Goal: Feedback & Contribution: Submit feedback/report problem

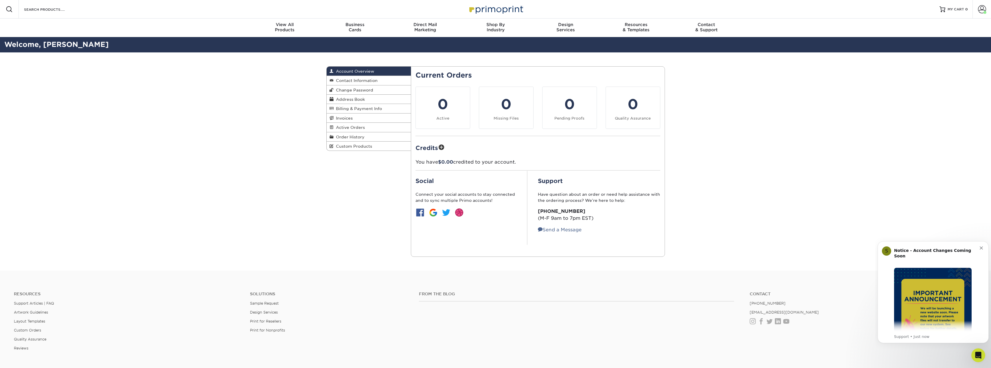
click at [361, 144] on span "Custom Products" at bounding box center [353, 146] width 38 height 5
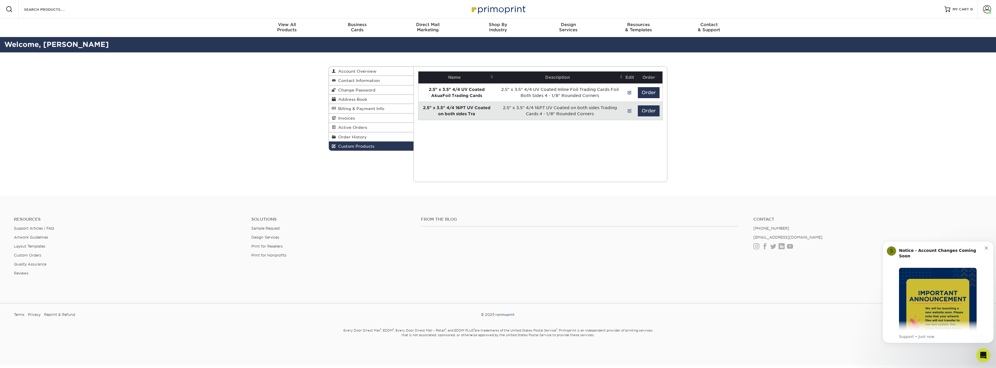
click at [579, 91] on td "2.5" x 3.5" 4/4 UV Coated Inline Foil Trading Cards Foil Both Sides 4 - 1/8" Ro…" at bounding box center [559, 92] width 129 height 18
click at [480, 95] on strong "2.5" x 3.5" 4/4 UV Coated AkuaFoil Trading Cards" at bounding box center [457, 92] width 56 height 11
click at [644, 93] on button "Order" at bounding box center [649, 92] width 22 height 11
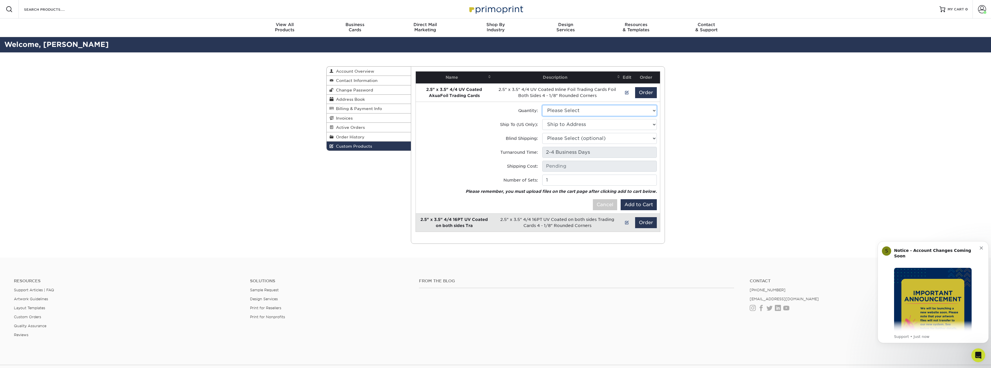
drag, startPoint x: 610, startPoint y: 112, endPoint x: 608, endPoint y: 115, distance: 4.2
click at [610, 112] on select "Please Select 500 - $503.00" at bounding box center [599, 110] width 115 height 11
select select "0"
click at [542, 105] on select "Please Select 500 - $503.00" at bounding box center [599, 110] width 115 height 11
type input "Ground: $26.22"
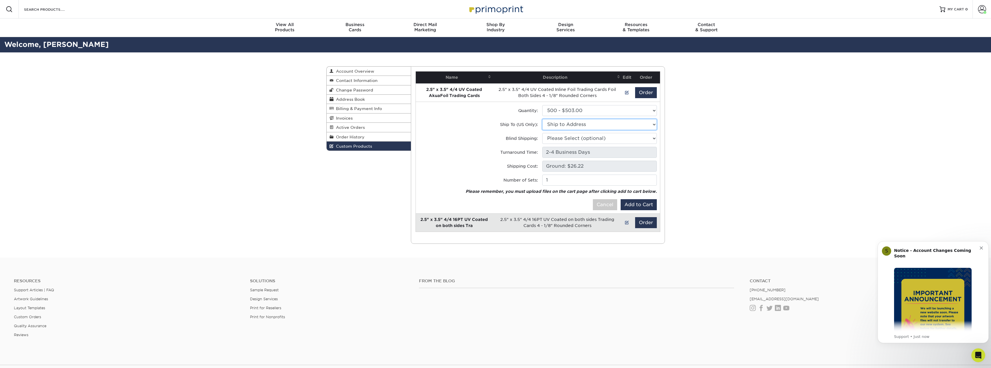
drag, startPoint x: 591, startPoint y: 124, endPoint x: 588, endPoint y: 129, distance: 6.1
click at [591, 124] on select "Ship to Address 4250 Dawson Forest Rd E, Dawsonville, GA" at bounding box center [599, 124] width 115 height 11
click at [542, 119] on select "Ship to Address The Office • 4250 Dawson Forest Rd E, Dawsonville, GA" at bounding box center [599, 124] width 115 height 11
click at [585, 131] on tr "Ship To (US Only): Ship to Address The Office • 4250 Dawson Forest Rd E, Dawson…" at bounding box center [538, 126] width 239 height 14
click at [586, 126] on select "Ship to Address 4250 Dawson Forest Rd E, Dawsonville, GA" at bounding box center [599, 124] width 115 height 11
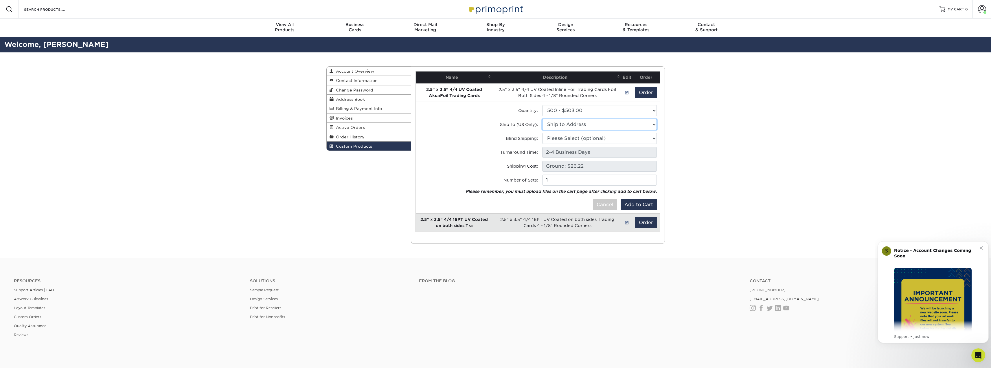
select select "231256"
click at [542, 119] on select "Ship to Address The Office • 4250 Dawson Forest Rd E, Dawsonville, GA" at bounding box center [599, 124] width 115 height 11
click at [583, 139] on select "Please Select (optional) 4250 Dawson Forest Rd E, Dawsonville, GA" at bounding box center [599, 138] width 115 height 11
select select "231256"
click at [542, 133] on select "Please Select (optional) The Office • 4250 Dawson Forest Rd E, Dawsonville, GA" at bounding box center [599, 138] width 115 height 11
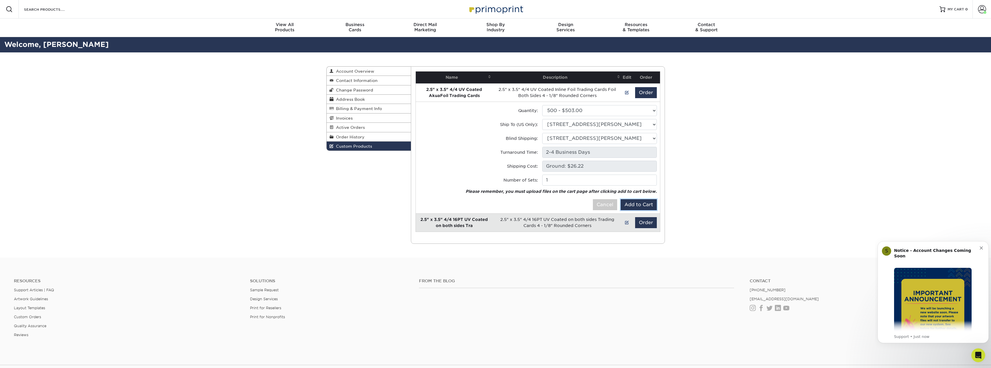
click at [641, 203] on button "Add to Cart" at bounding box center [639, 204] width 36 height 11
click at [978, 6] on span at bounding box center [982, 9] width 8 height 8
click at [956, 12] on span "MY CART" at bounding box center [960, 9] width 16 height 5
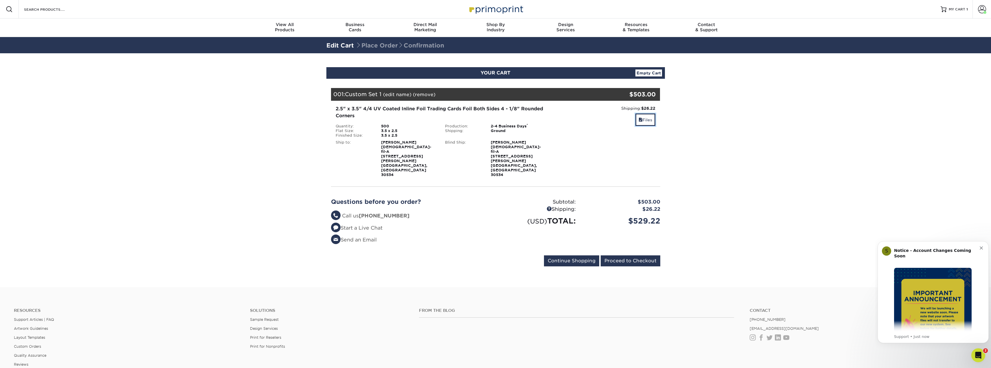
click at [640, 119] on span at bounding box center [641, 120] width 4 height 5
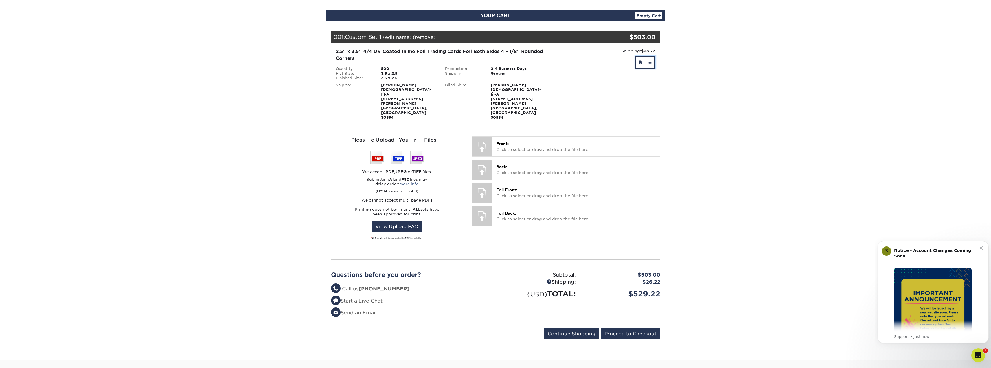
scroll to position [58, 0]
click at [406, 221] on link "View Upload FAQ" at bounding box center [397, 226] width 51 height 11
click at [982, 249] on icon "Dismiss notification" at bounding box center [981, 247] width 3 height 3
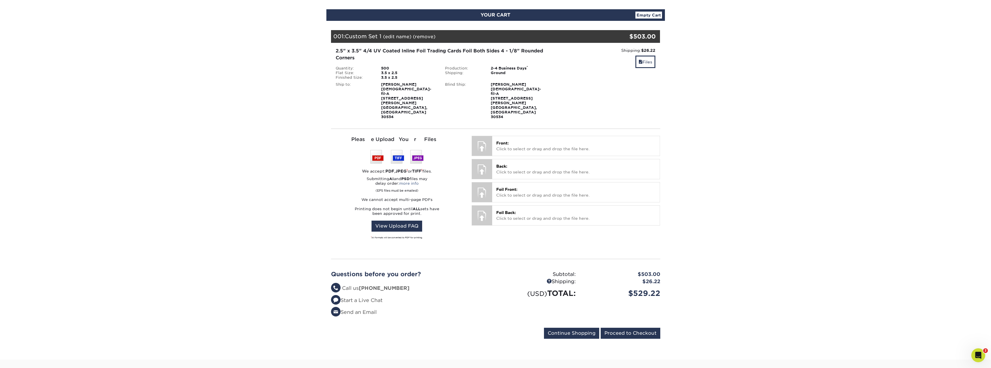
click at [979, 354] on icon "Open Intercom Messenger" at bounding box center [979, 356] width 10 height 10
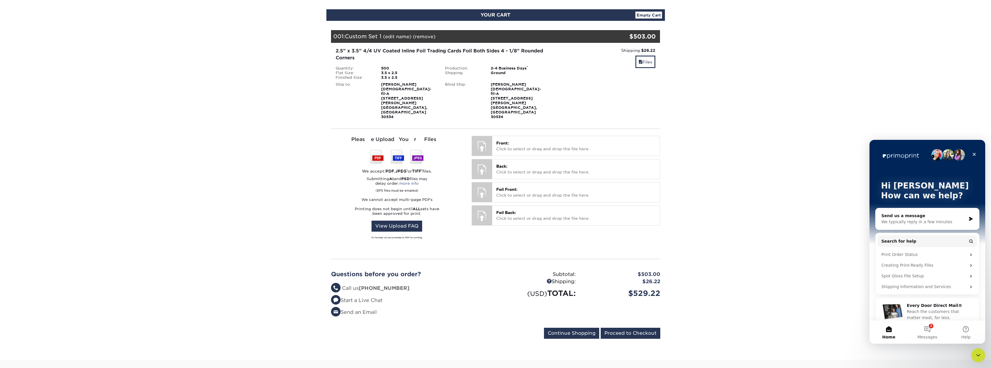
click at [922, 224] on div "We typically reply in a few minutes" at bounding box center [924, 222] width 85 height 6
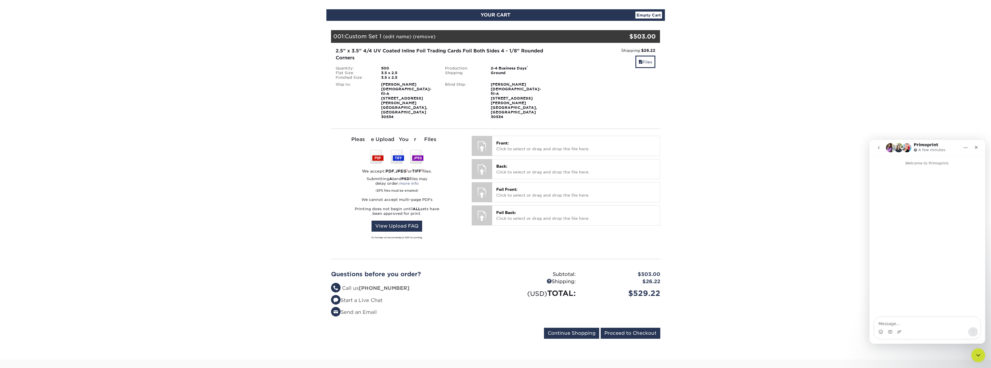
click at [529, 140] on p "Front: Click to select or drag and drop the file here." at bounding box center [575, 146] width 159 height 12
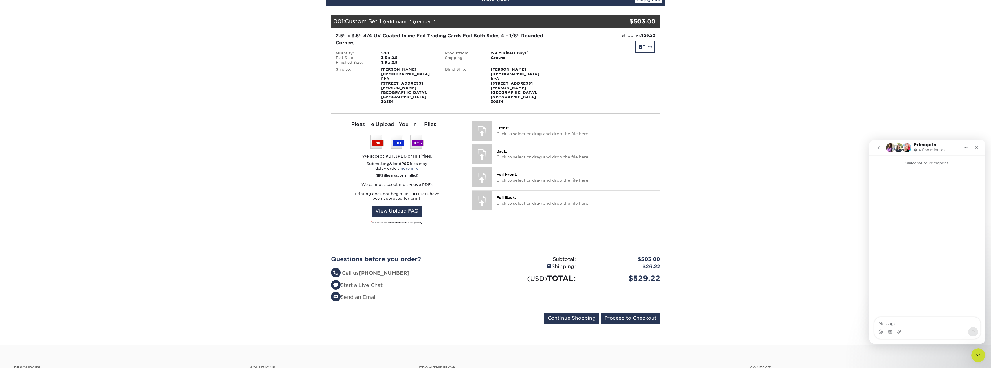
scroll to position [200, 0]
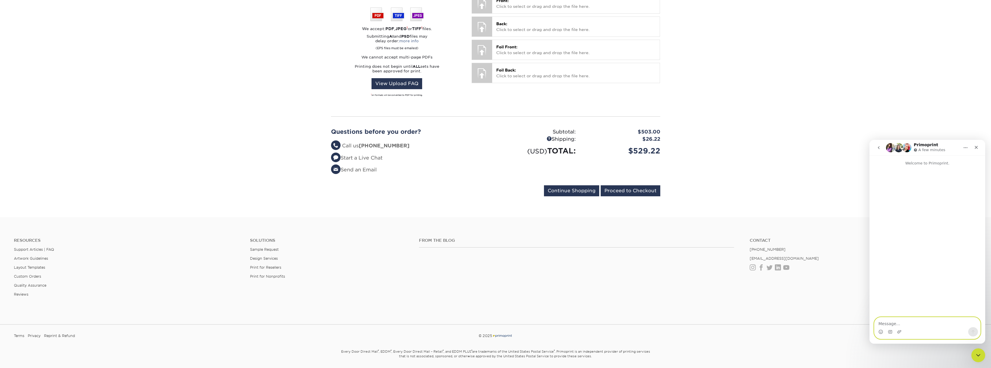
click at [892, 327] on textarea "Message…" at bounding box center [928, 322] width 106 height 10
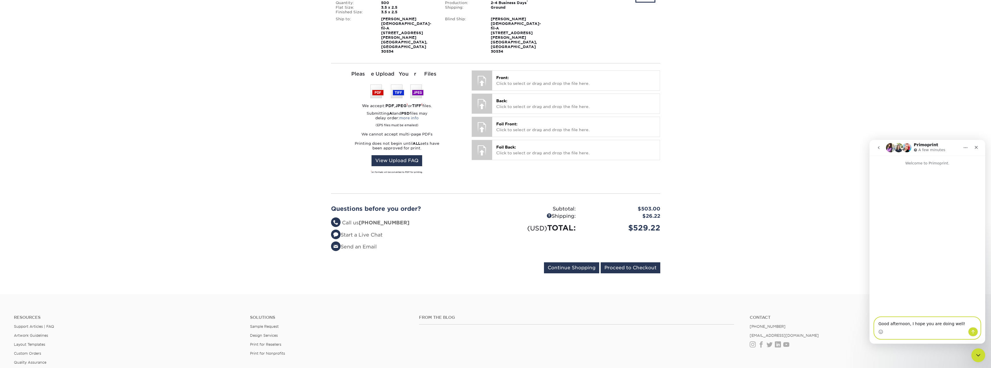
scroll to position [0, 0]
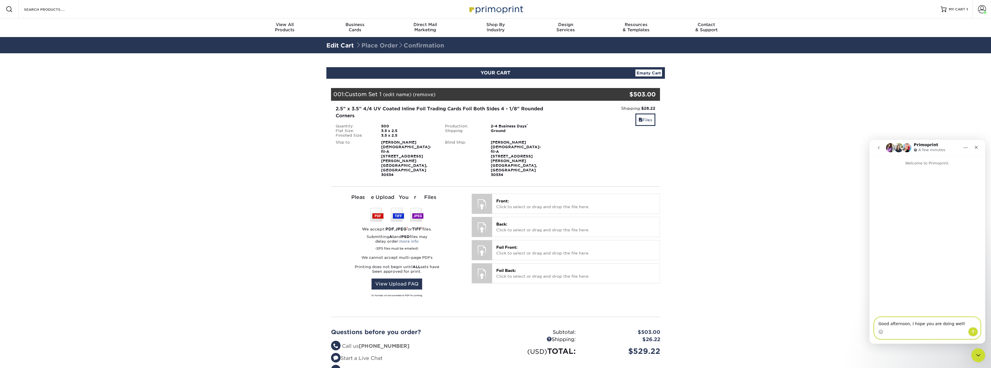
type textarea "Good afternoon, I hope you are doing well!"
click at [986, 9] on link "Account" at bounding box center [982, 9] width 19 height 19
click at [935, 44] on link "Account Dashboard" at bounding box center [948, 48] width 73 height 8
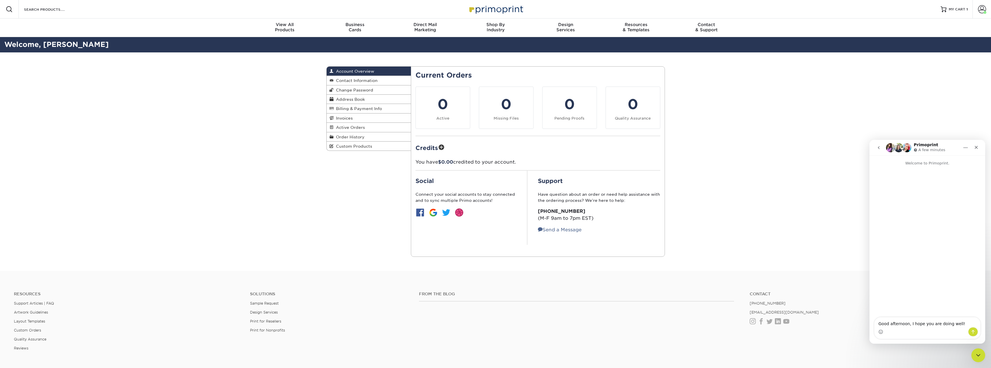
click at [357, 139] on span "Order History" at bounding box center [349, 137] width 31 height 5
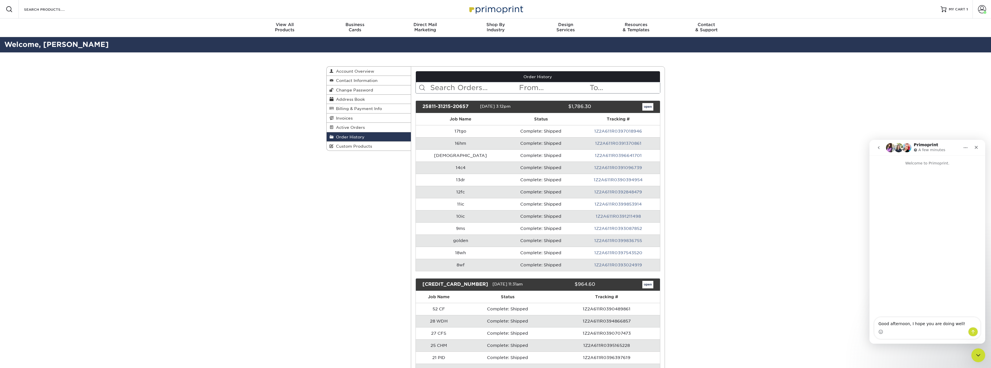
click at [606, 237] on td "1Z2A611R0399836755" at bounding box center [618, 240] width 83 height 12
click at [606, 239] on link "1Z2A611R0399836755" at bounding box center [619, 240] width 48 height 5
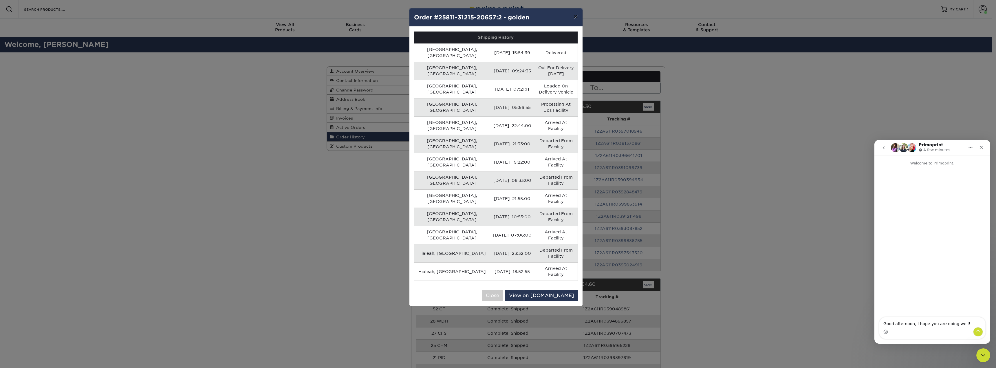
click at [577, 16] on button "×" at bounding box center [575, 16] width 13 height 16
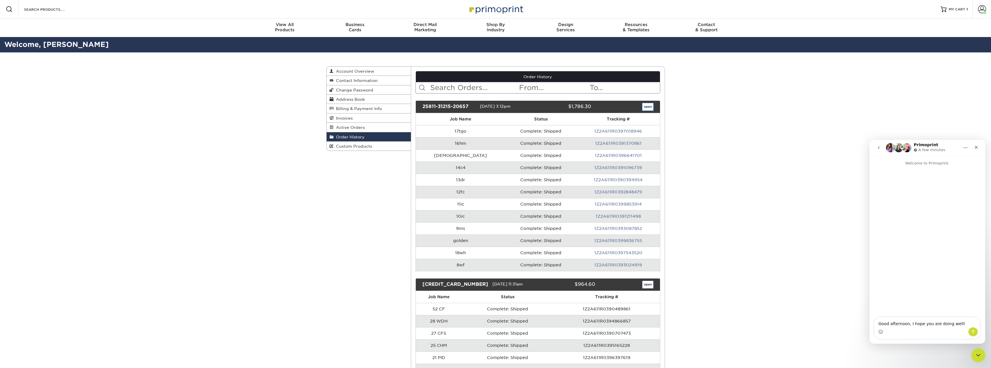
click at [651, 109] on link "open" at bounding box center [648, 107] width 11 height 8
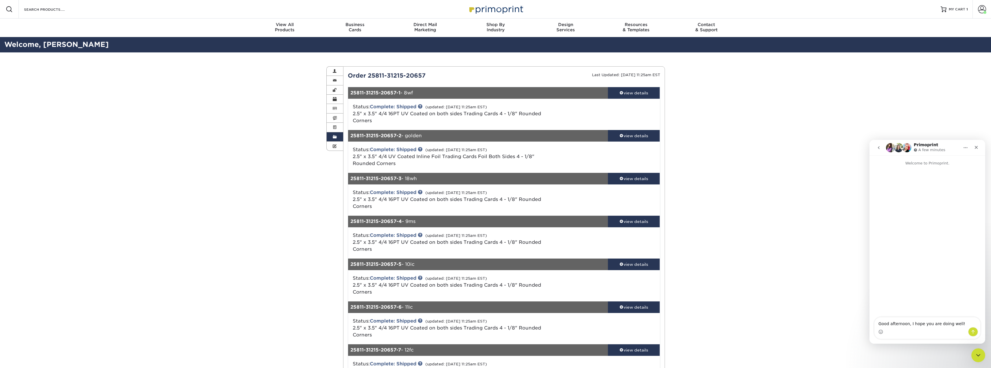
click at [646, 137] on div "view details" at bounding box center [634, 136] width 52 height 6
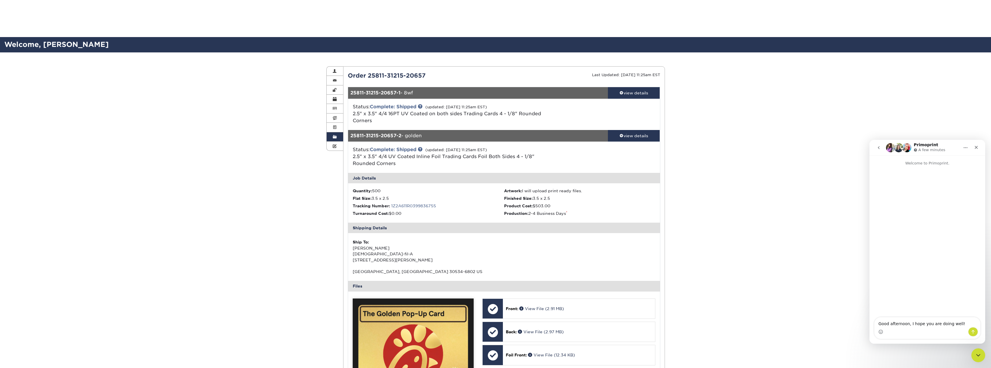
scroll to position [116, 0]
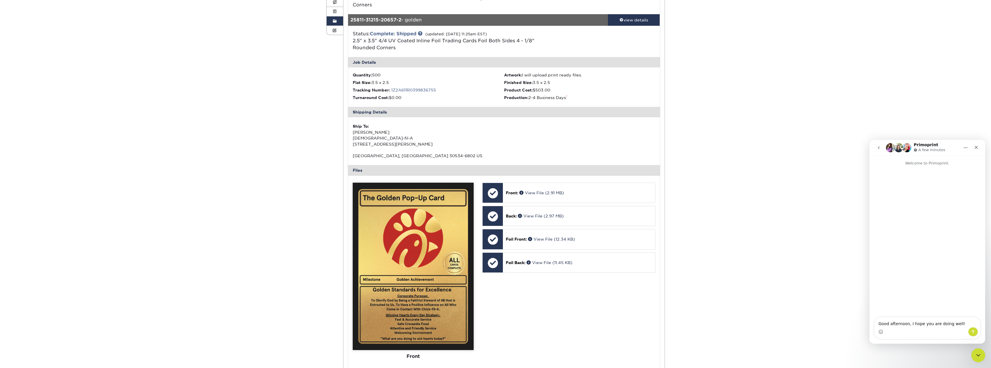
click at [569, 243] on div "Foil Front: View File (12.34 KB)" at bounding box center [579, 239] width 152 height 20
click at [542, 238] on link "View File (12.34 KB)" at bounding box center [551, 239] width 47 height 5
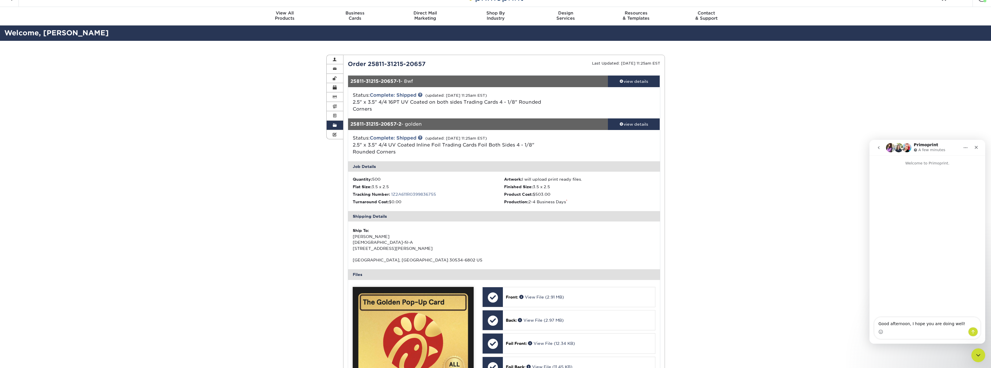
scroll to position [0, 0]
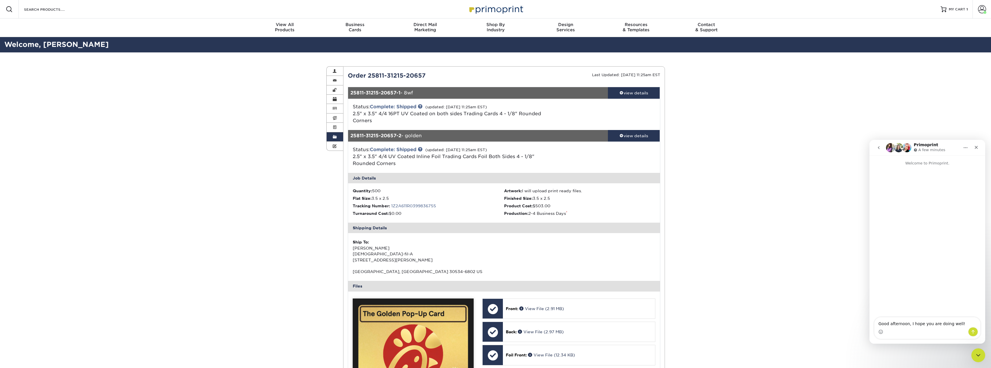
drag, startPoint x: 348, startPoint y: 76, endPoint x: 438, endPoint y: 76, distance: 90.0
click at [438, 76] on div "Order 25811-31215-20657" at bounding box center [424, 75] width 161 height 9
copy div "Order 25811-31215-20657"
click at [925, 317] on textarea "Good afternoon, I hope you are doing well!" at bounding box center [928, 322] width 106 height 10
click at [930, 324] on textarea "Good afternoon, I hope you are doing well!" at bounding box center [928, 322] width 106 height 10
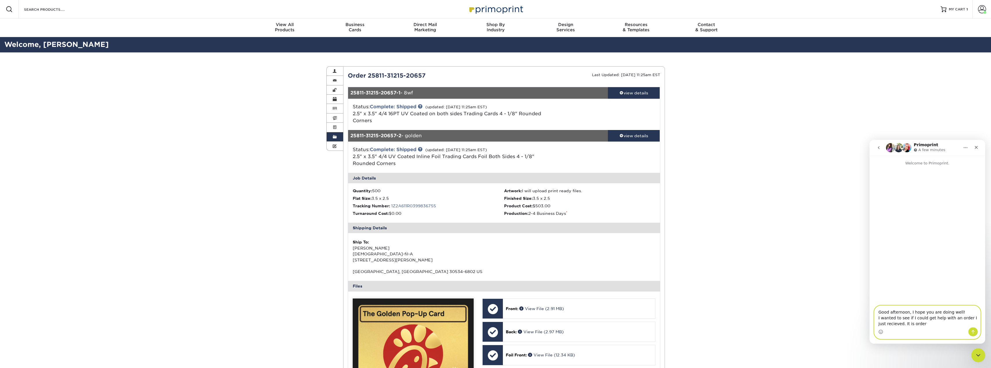
paste textarea "Order 25811-31215-20657"
click at [917, 325] on textarea "Good afternoon, I hope you are doing well! I wanted to see if I could get help …" at bounding box center [928, 313] width 106 height 27
click at [954, 324] on textarea "Good afternoon, I hope you are doing well! I wanted to see if I could get help …" at bounding box center [928, 316] width 106 height 21
click at [352, 137] on strong "25811-31215-20657-2" at bounding box center [376, 135] width 51 height 5
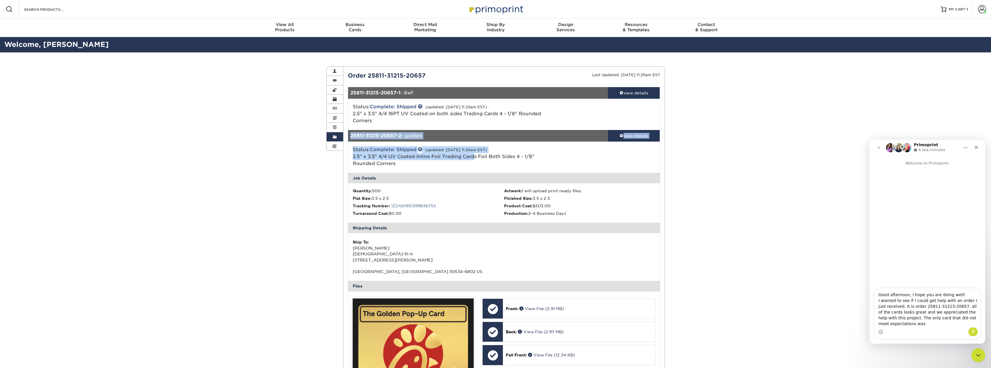
drag, startPoint x: 350, startPoint y: 137, endPoint x: 474, endPoint y: 154, distance: 125.3
click at [474, 154] on div "25811-31215-20657-2 - golden view details Status: Complete: Shipped (updated: 0…" at bounding box center [504, 338] width 312 height 416
copy div "25811-31215-20657-2 - golden view details Status: Complete: Shipped (updated: 0…"
click at [894, 323] on textarea "Good afternoon, I hope you are doing well! I wanted to see if I could get help …" at bounding box center [928, 307] width 106 height 39
click at [388, 138] on strong "25811-31215-20657-2" at bounding box center [376, 135] width 51 height 5
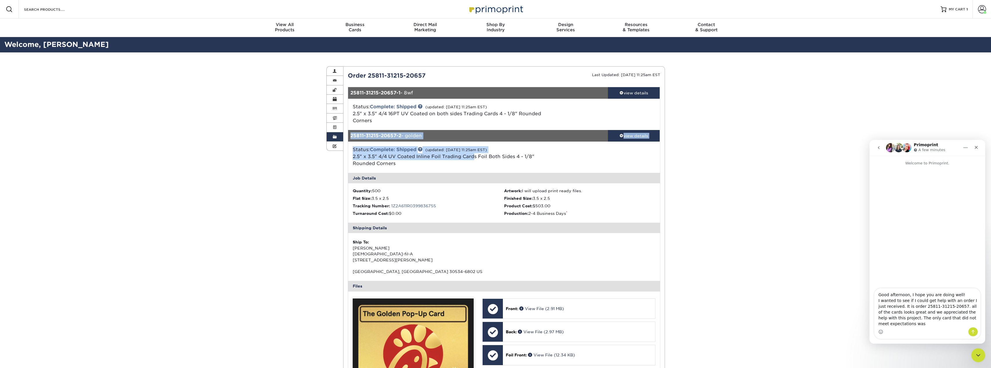
drag, startPoint x: 351, startPoint y: 135, endPoint x: 475, endPoint y: 159, distance: 126.2
click at [475, 159] on div "25811-31215-20657-2 - golden view details Status: Complete: Shipped (updated: 0…" at bounding box center [504, 338] width 312 height 416
copy div "25811-31215-20657-2 - golden view details Status: Complete: Shipped (updated: 0…"
click at [903, 326] on textarea "Good afternoon, I hope you are doing well! I wanted to see if I could get help …" at bounding box center [928, 307] width 106 height 39
paste textarea "25811-31215-20657-2 - golden view details Status: Complete: Shipped (updated: 0…"
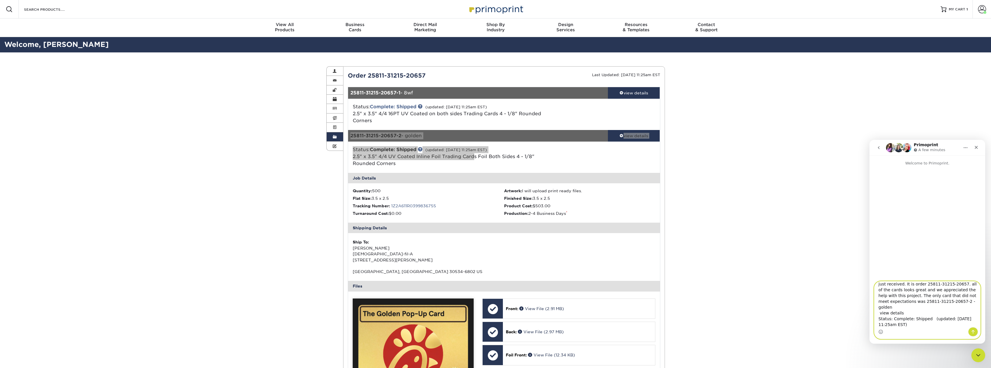
scroll to position [16, 0]
drag, startPoint x: 924, startPoint y: 325, endPoint x: 951, endPoint y: 300, distance: 37.1
click at [951, 300] on textarea "Good afternoon, I hope you are doing well! I wanted to see if I could get help …" at bounding box center [928, 304] width 106 height 46
click at [909, 324] on textarea "Good afternoon, I hope you are doing well! I wanted to see if I could get help …" at bounding box center [928, 304] width 106 height 46
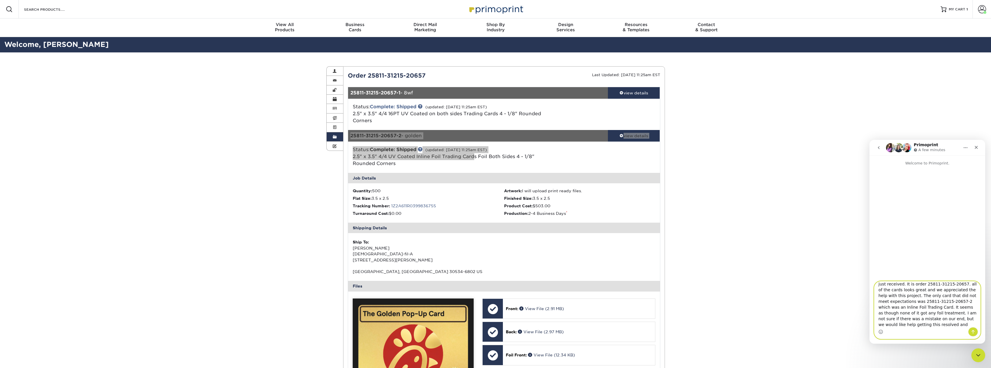
click at [909, 324] on textarea "Good afternoon, I hope you are doing well! I wanted to see if I could get help …" at bounding box center [928, 304] width 106 height 46
click at [954, 300] on textarea "Good afternoon, I hope you are doing well! I wanted to see if I could get help …" at bounding box center [928, 304] width 106 height 46
click at [945, 306] on textarea "Good afternoon, I hope you are doing well! I wanted to see if I could get help …" at bounding box center [928, 304] width 106 height 46
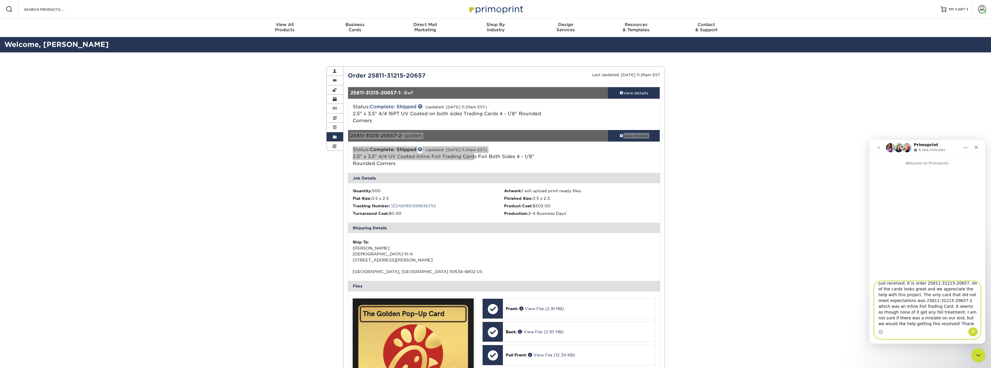
type textarea "Good afternoon, I hope you are doing well! I wanted to see if I could get help …"
click at [974, 331] on icon "Send a message…" at bounding box center [973, 331] width 5 height 5
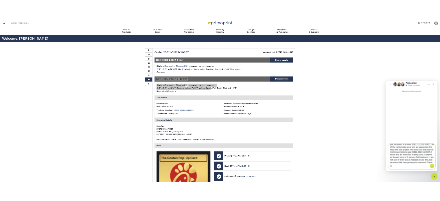
scroll to position [0, 0]
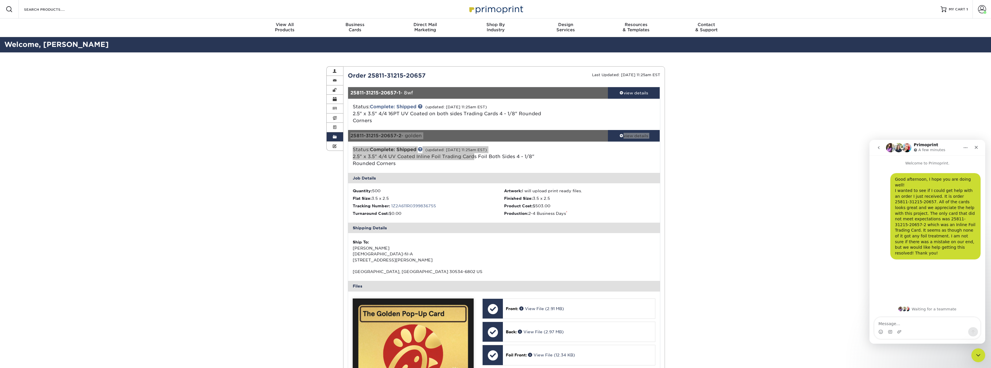
click at [916, 230] on div "Good afternoon, I hope you are doing well! I wanted to see if I could get help …" at bounding box center [935, 216] width 81 height 79
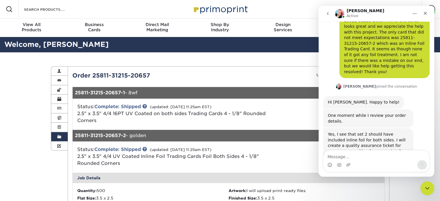
scroll to position [75, 0]
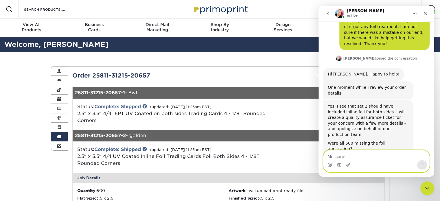
click at [382, 155] on textarea "Message…" at bounding box center [377, 156] width 106 height 10
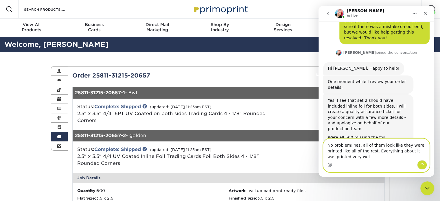
scroll to position [87, 0]
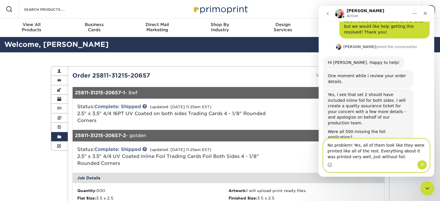
click at [358, 152] on textarea "No problem! Yes, all of them look like they were printed like all of the rest. …" at bounding box center [377, 149] width 106 height 21
drag, startPoint x: 364, startPoint y: 157, endPoint x: 342, endPoint y: 159, distance: 22.1
click at [342, 159] on textarea "No problem! Yes, all of them look like they were printed like all of the rest. …" at bounding box center [377, 149] width 106 height 21
click at [349, 154] on textarea "No problem! Yes, all of them look like they were printed like all of the rest. …" at bounding box center [377, 149] width 106 height 21
drag, startPoint x: 401, startPoint y: 153, endPoint x: 414, endPoint y: 145, distance: 15.2
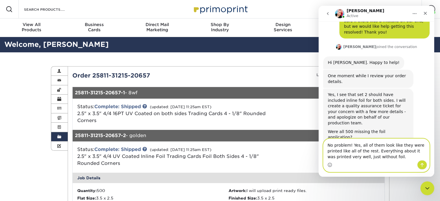
click at [414, 145] on textarea "No problem! Yes, all of them look like they were printed like all of the rest. …" at bounding box center [377, 149] width 106 height 21
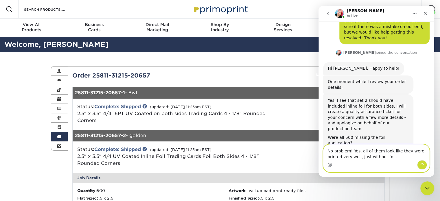
type textarea "No problem! Yes, all of them look like they were printed very well, just withou…"
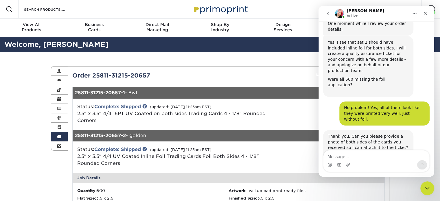
scroll to position [144, 0]
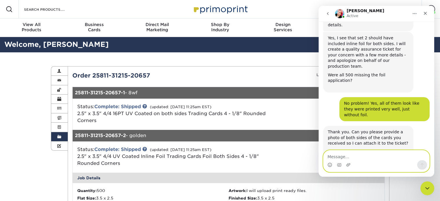
drag, startPoint x: 381, startPoint y: 151, endPoint x: 379, endPoint y: 155, distance: 3.9
click at [381, 151] on textarea "Message…" at bounding box center [377, 156] width 106 height 10
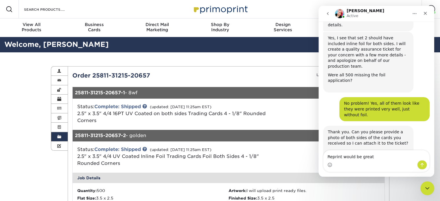
click at [414, 14] on icon "Home" at bounding box center [414, 13] width 5 height 5
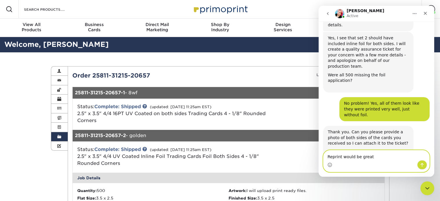
click at [379, 155] on textarea "Reprint would be great" at bounding box center [377, 156] width 106 height 10
type textarea "Reprint would be great!"
click at [420, 164] on icon "Send a message…" at bounding box center [422, 165] width 5 height 5
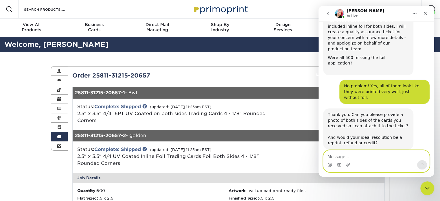
scroll to position [183, 0]
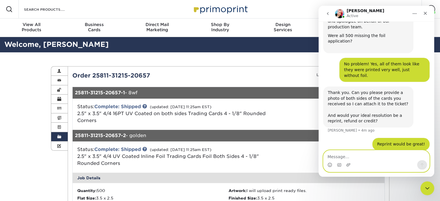
click at [347, 165] on icon "Upload attachment" at bounding box center [348, 164] width 4 height 3
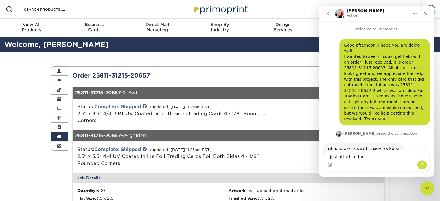
scroll to position [392, 0]
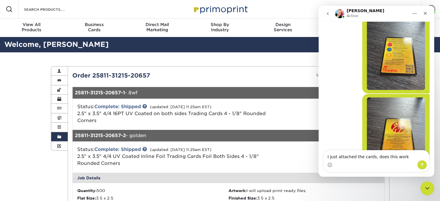
type textarea "I just attached the cards, does this work?"
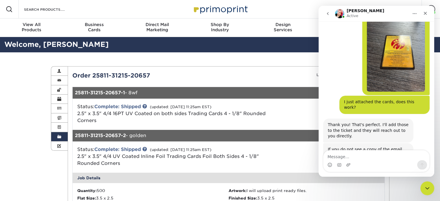
scroll to position [470, 0]
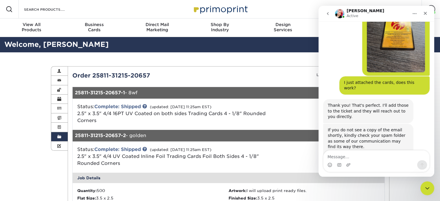
scroll to position [489, 0]
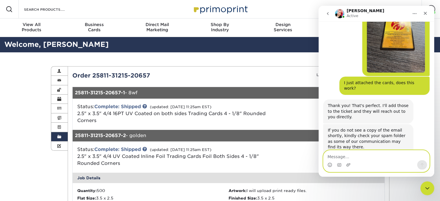
click at [363, 157] on textarea "Message…" at bounding box center [377, 156] width 106 height 10
type textarea "Thank you!"
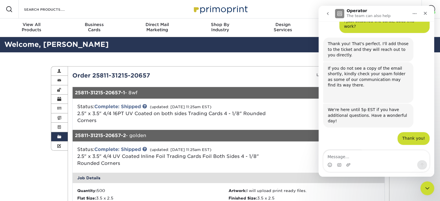
scroll to position [569, 0]
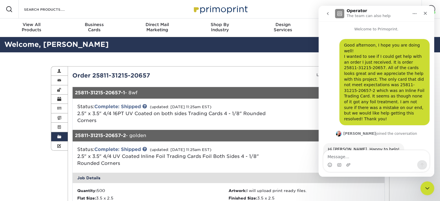
scroll to position [569, 0]
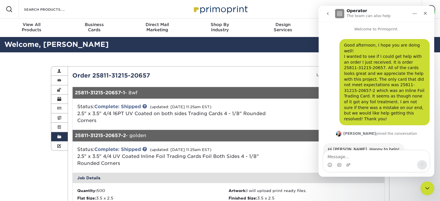
scroll to position [569, 0]
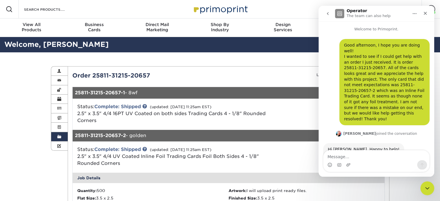
scroll to position [569, 0]
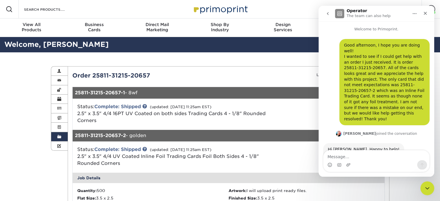
scroll to position [569, 0]
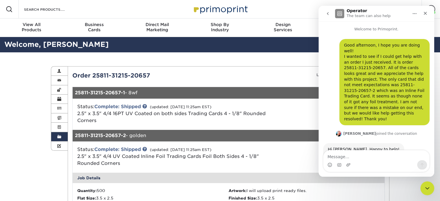
scroll to position [569, 0]
